Goal: Task Accomplishment & Management: Use online tool/utility

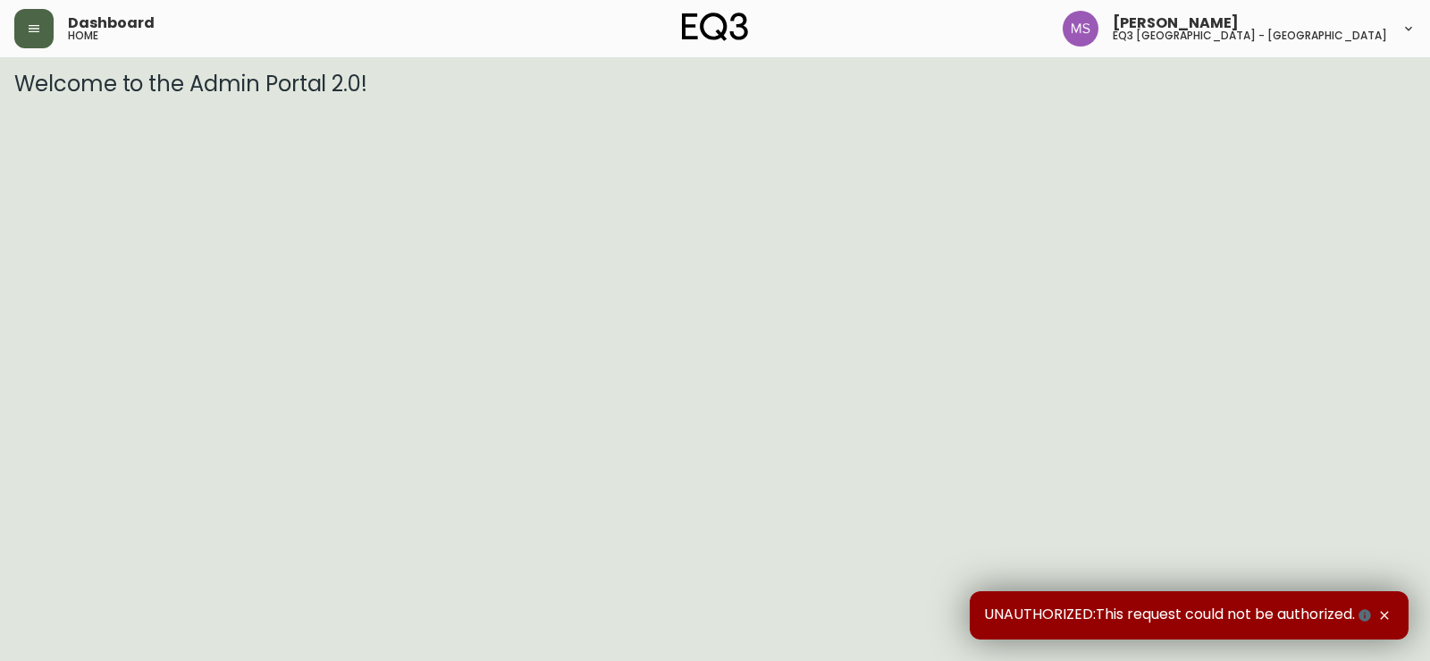
click at [30, 17] on button "button" at bounding box center [33, 28] width 39 height 39
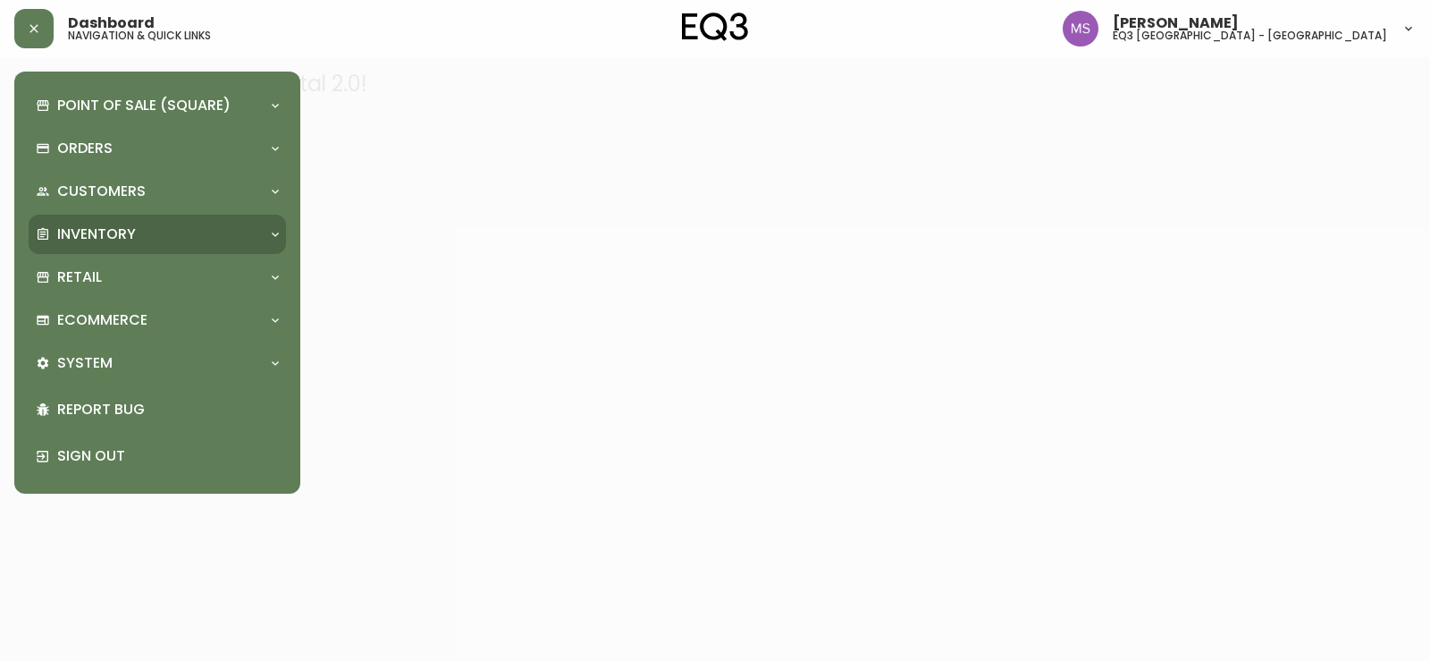
click at [128, 240] on p "Inventory" at bounding box center [96, 234] width 79 height 20
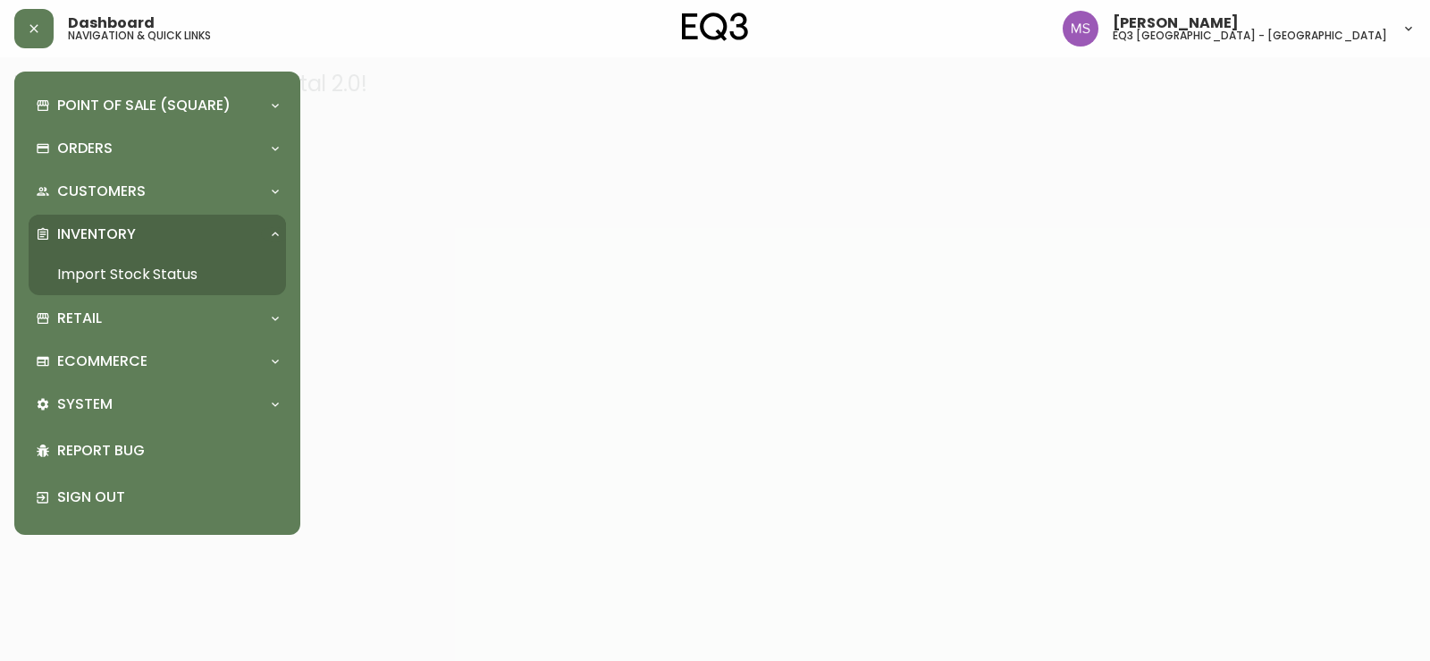
click at [128, 274] on link "Import Stock Status" at bounding box center [157, 274] width 257 height 41
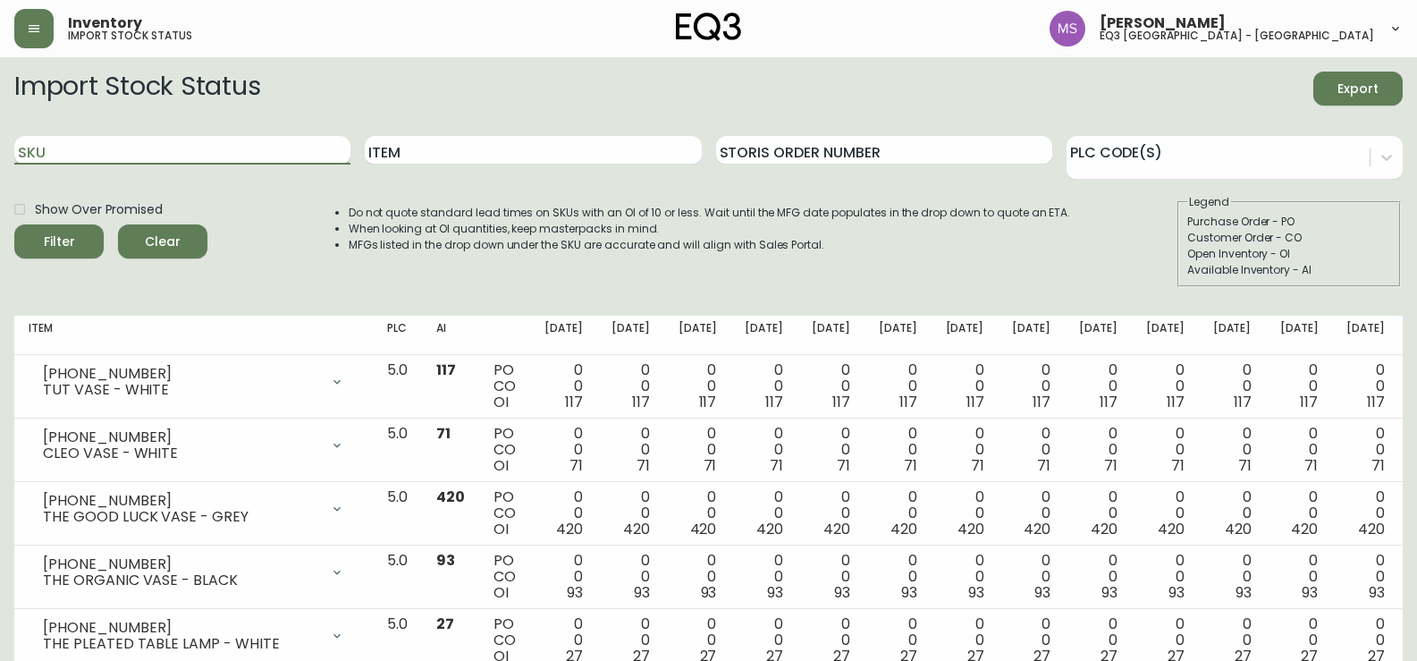
click at [252, 150] on input "SKU" at bounding box center [182, 150] width 336 height 29
paste input "[PHONE_NUMBER]"
type input "[PHONE_NUMBER]"
click at [14, 224] on button "Filter" at bounding box center [58, 241] width 89 height 34
